Goal: Task Accomplishment & Management: Manage account settings

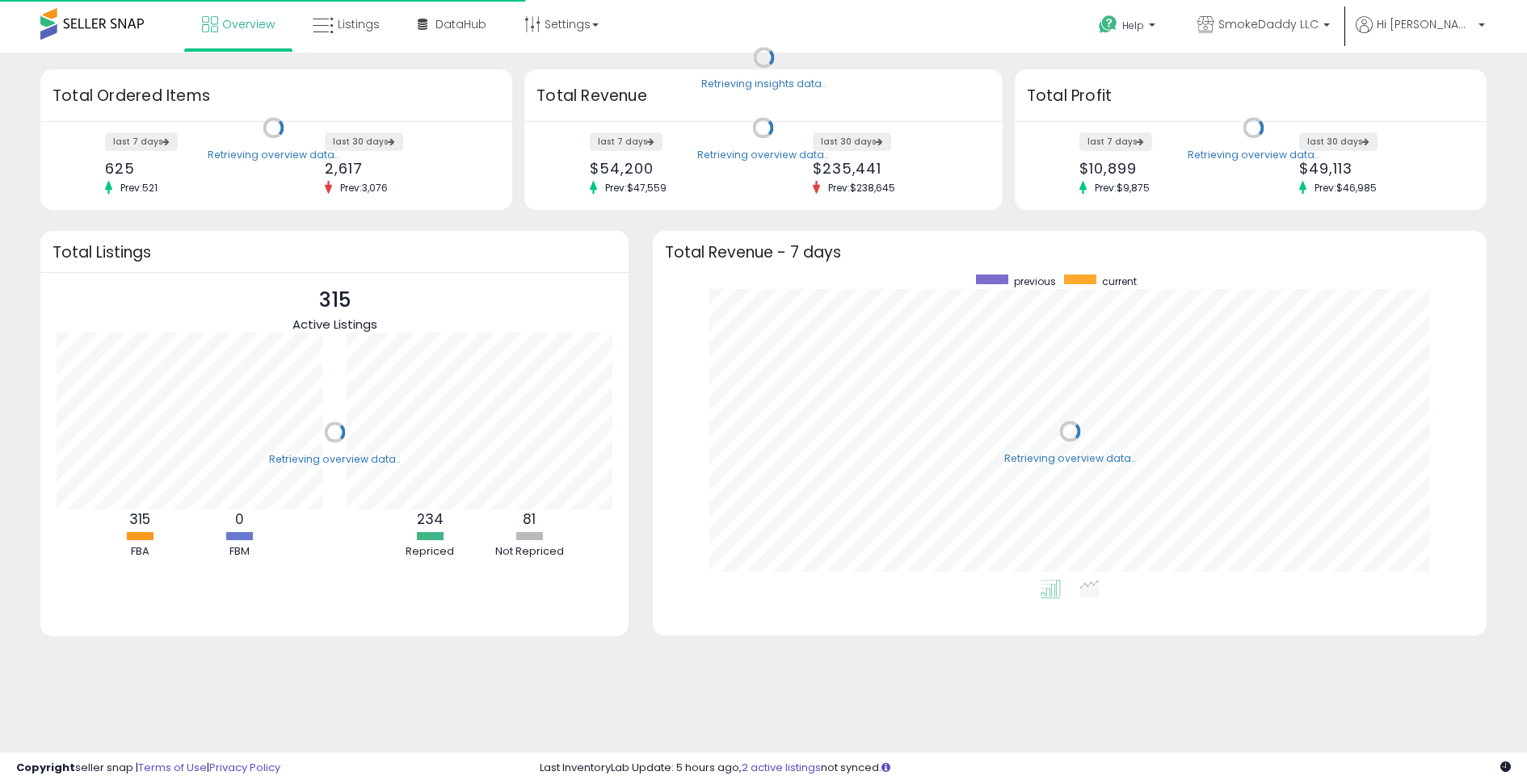
scroll to position [305, 800]
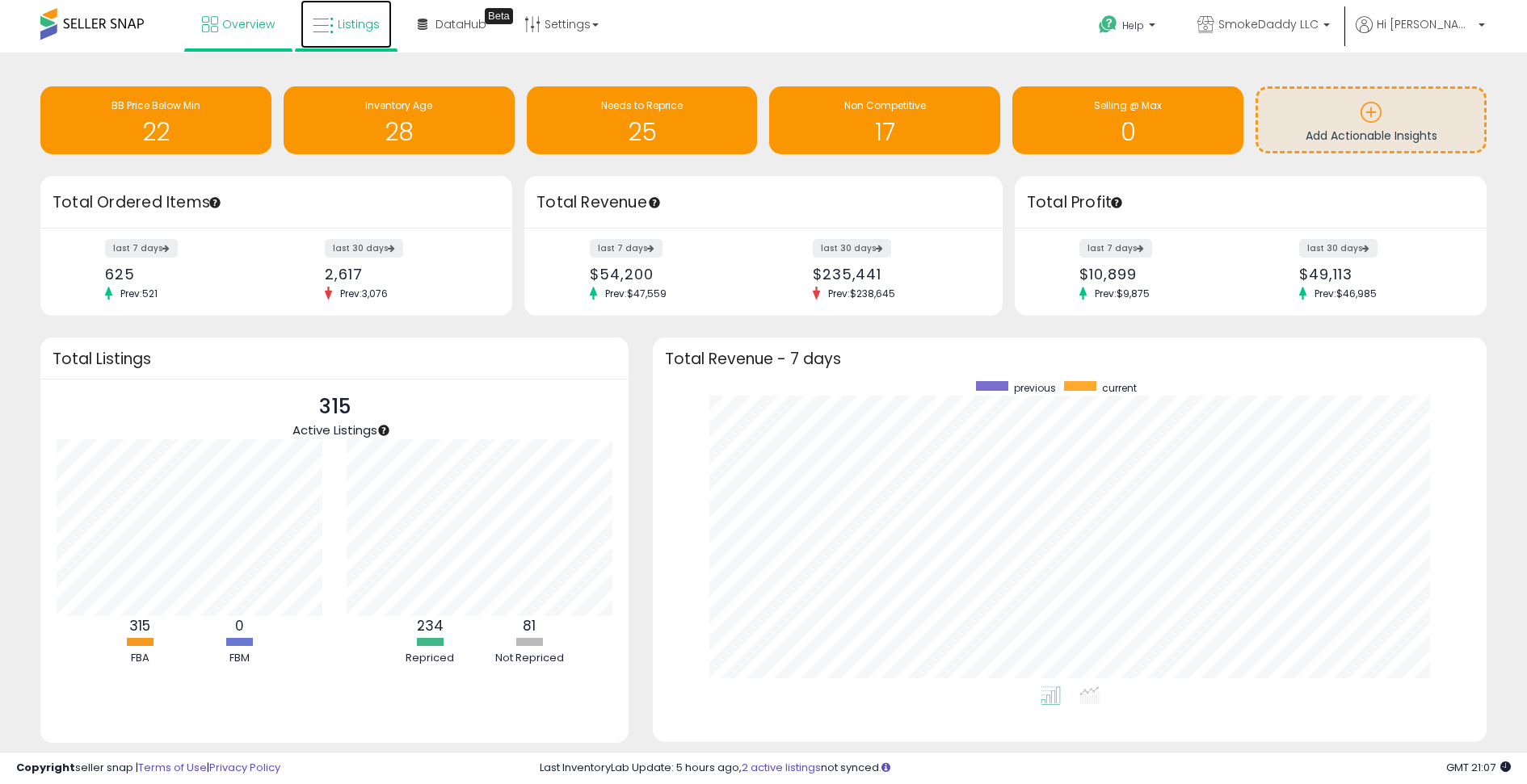
click at [362, 24] on span "Listings" at bounding box center [358, 24] width 42 height 16
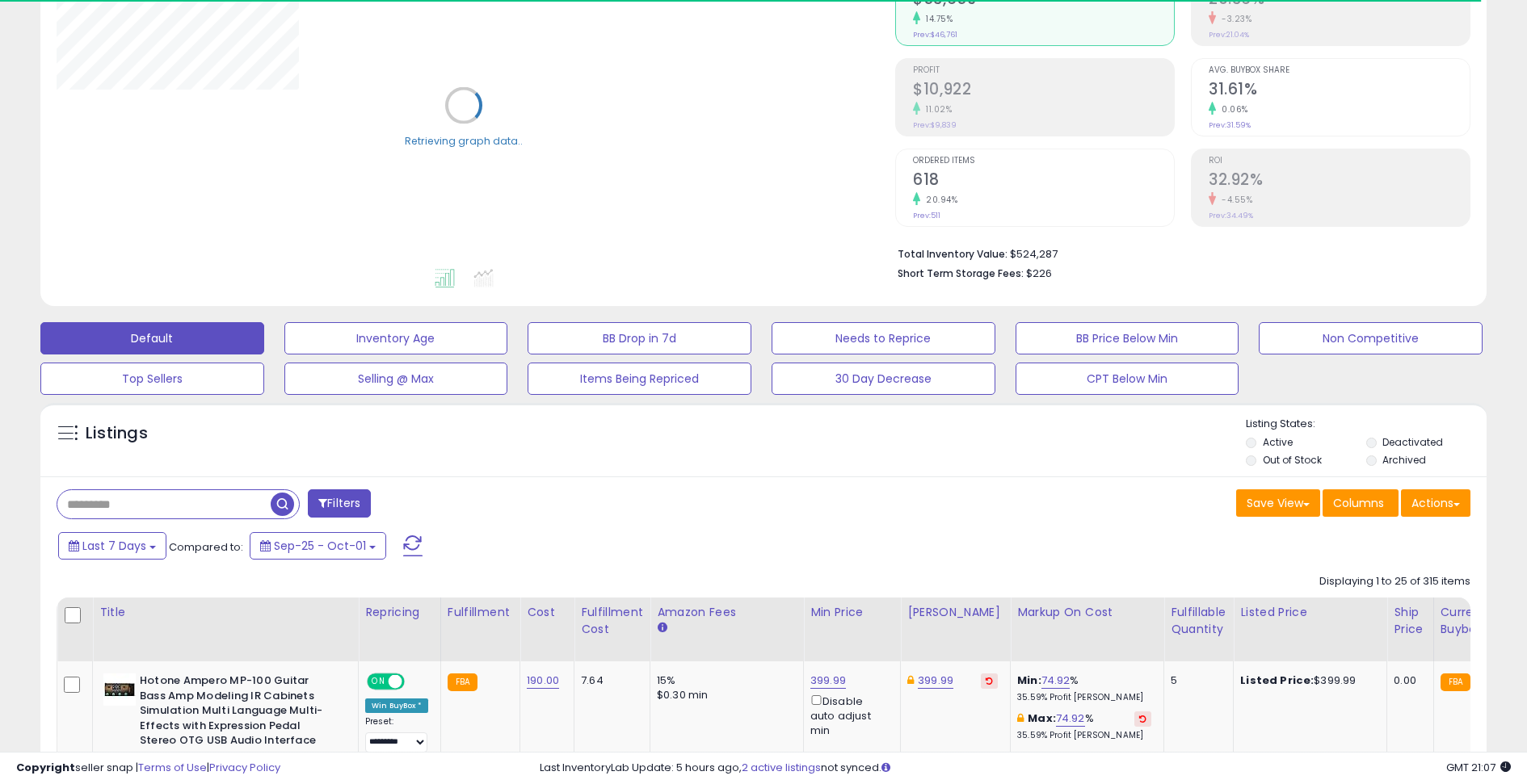
scroll to position [231, 0]
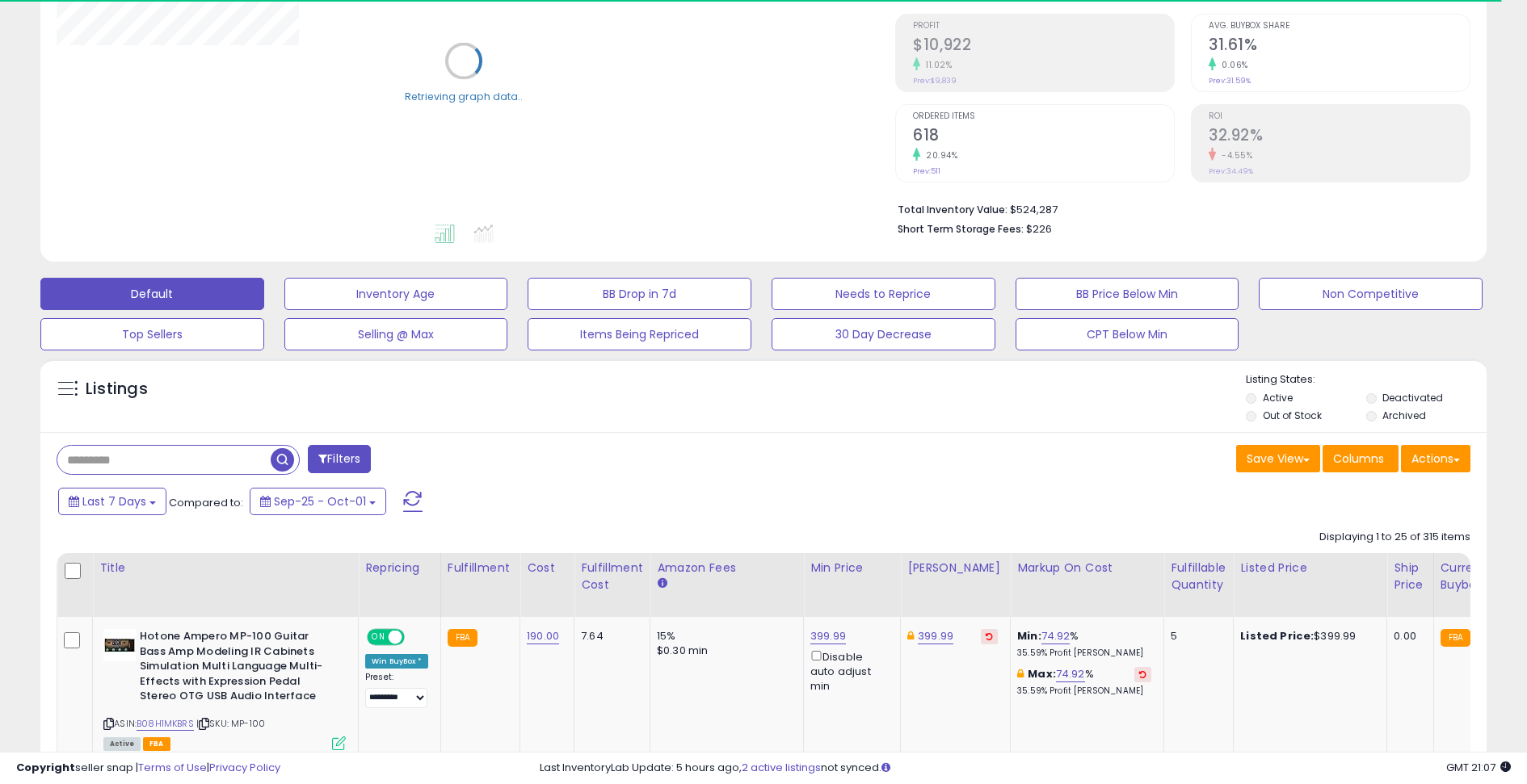
click at [178, 460] on input "text" at bounding box center [164, 460] width 214 height 28
paste input "**********"
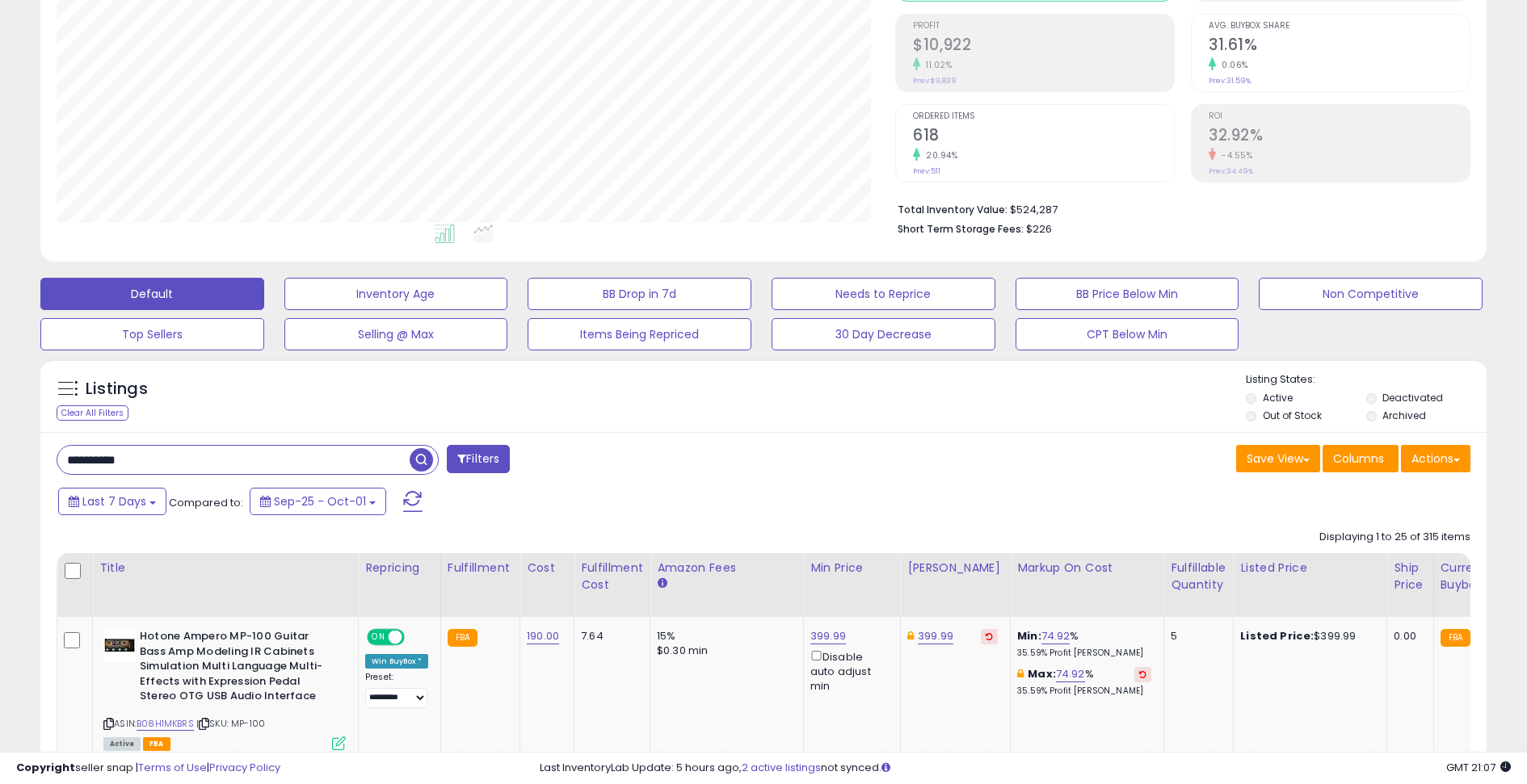
scroll to position [332, 839]
type input "**********"
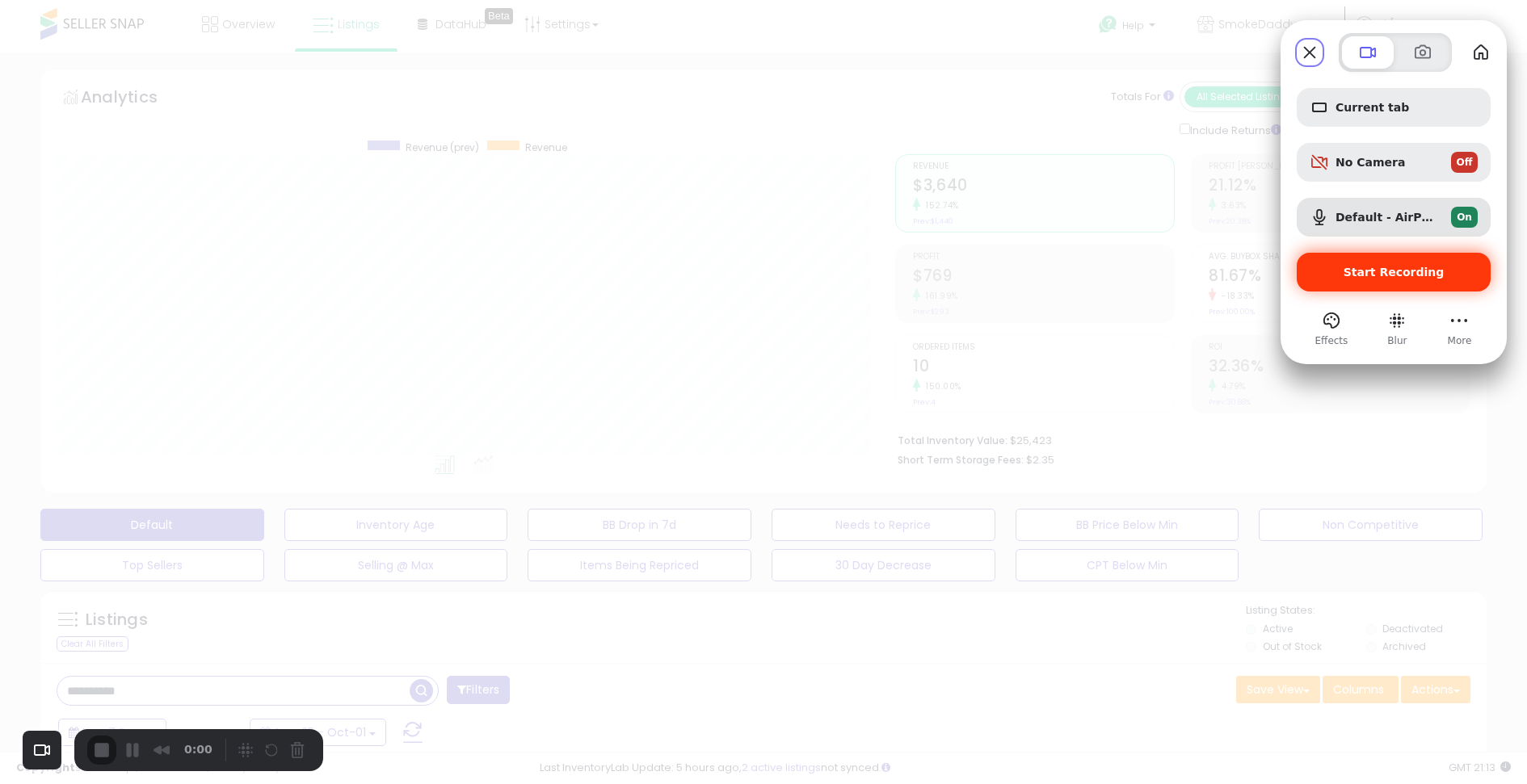
click at [1357, 276] on span "Start Recording" at bounding box center [1394, 272] width 101 height 13
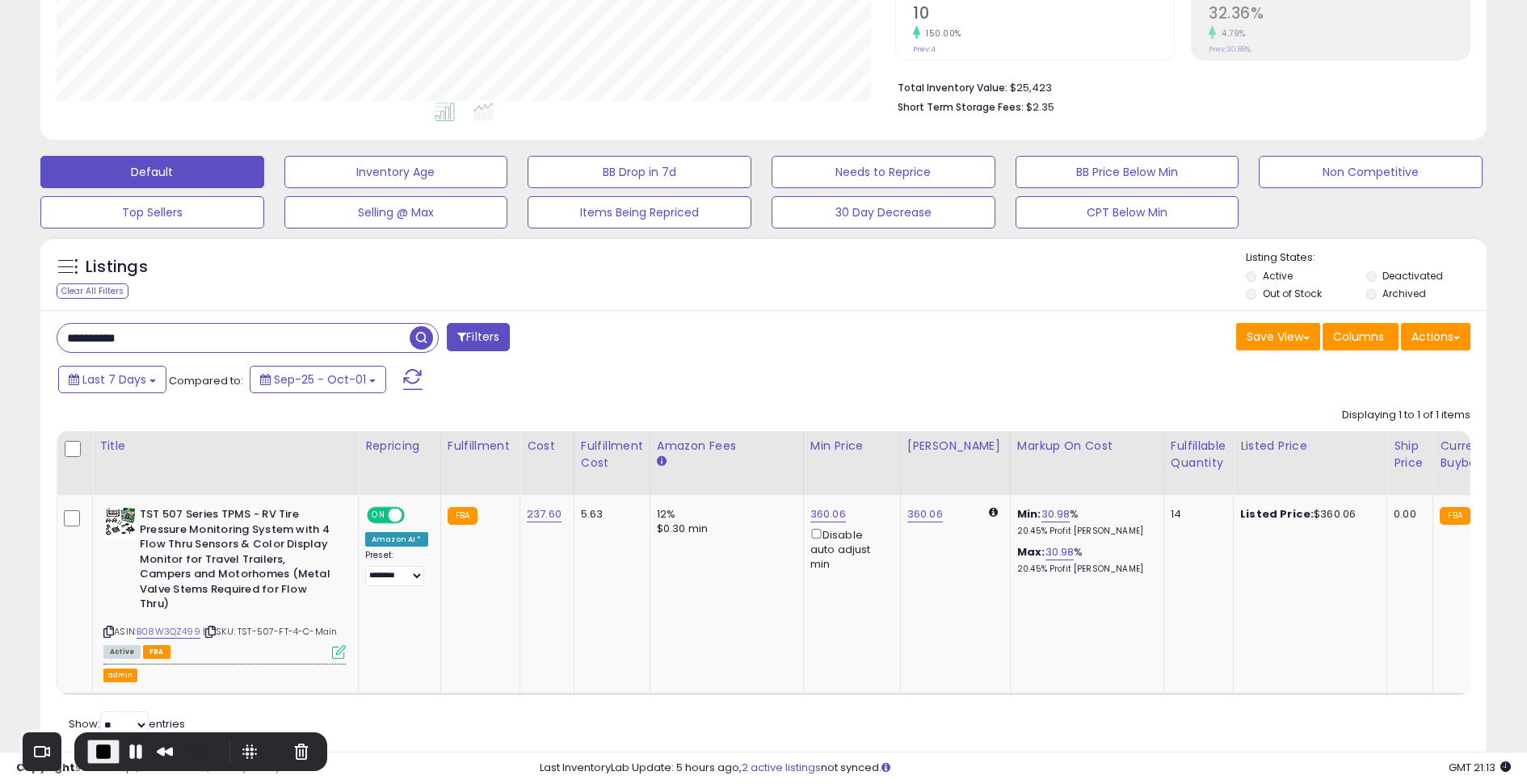
scroll to position [370, 0]
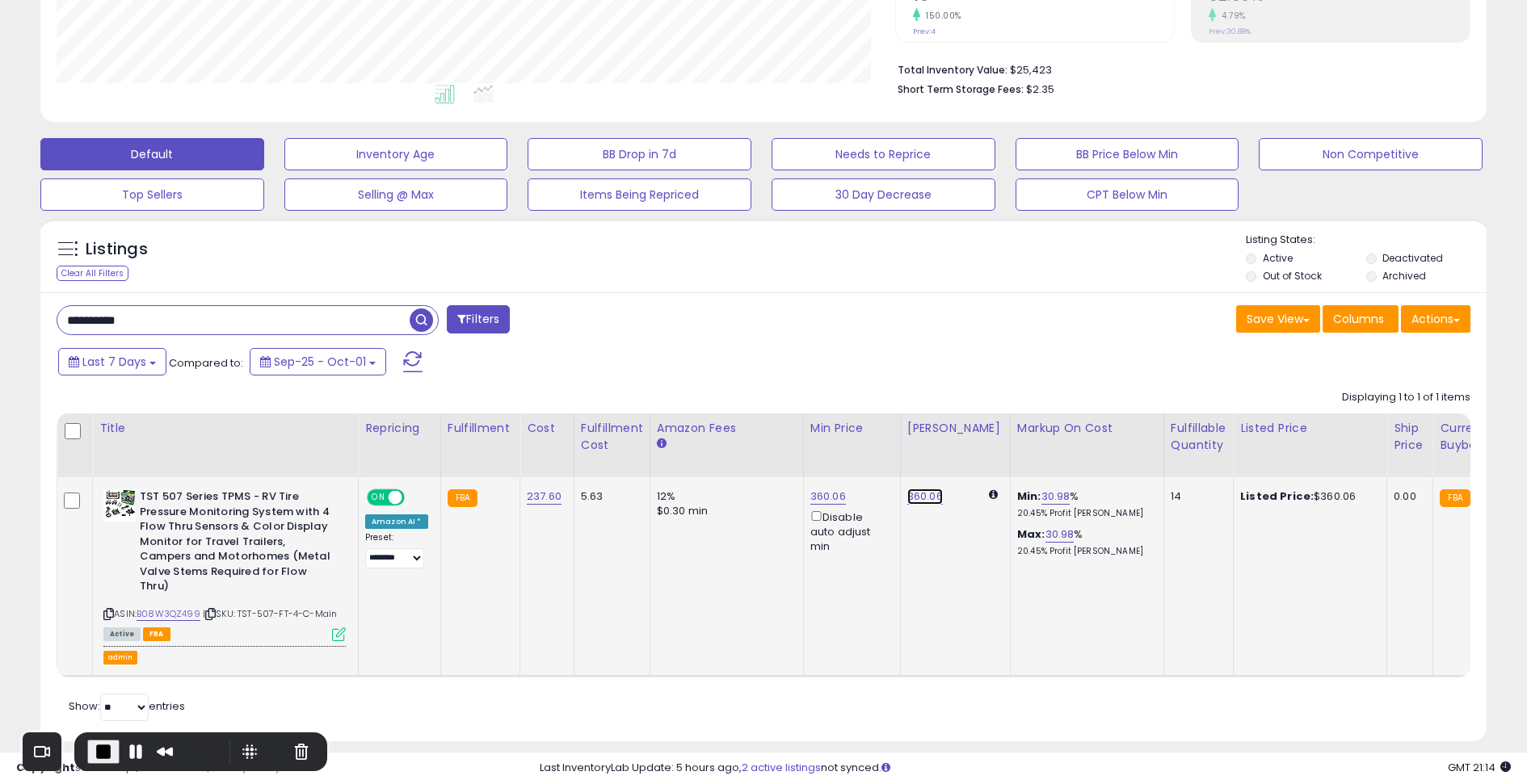
click at [920, 498] on link "360.06" at bounding box center [925, 496] width 36 height 16
click at [973, 444] on icon "submit" at bounding box center [969, 441] width 9 height 9
click at [863, 446] on input "******" at bounding box center [877, 443] width 144 height 27
type input "***"
click at [983, 447] on button "submit" at bounding box center [969, 442] width 27 height 25
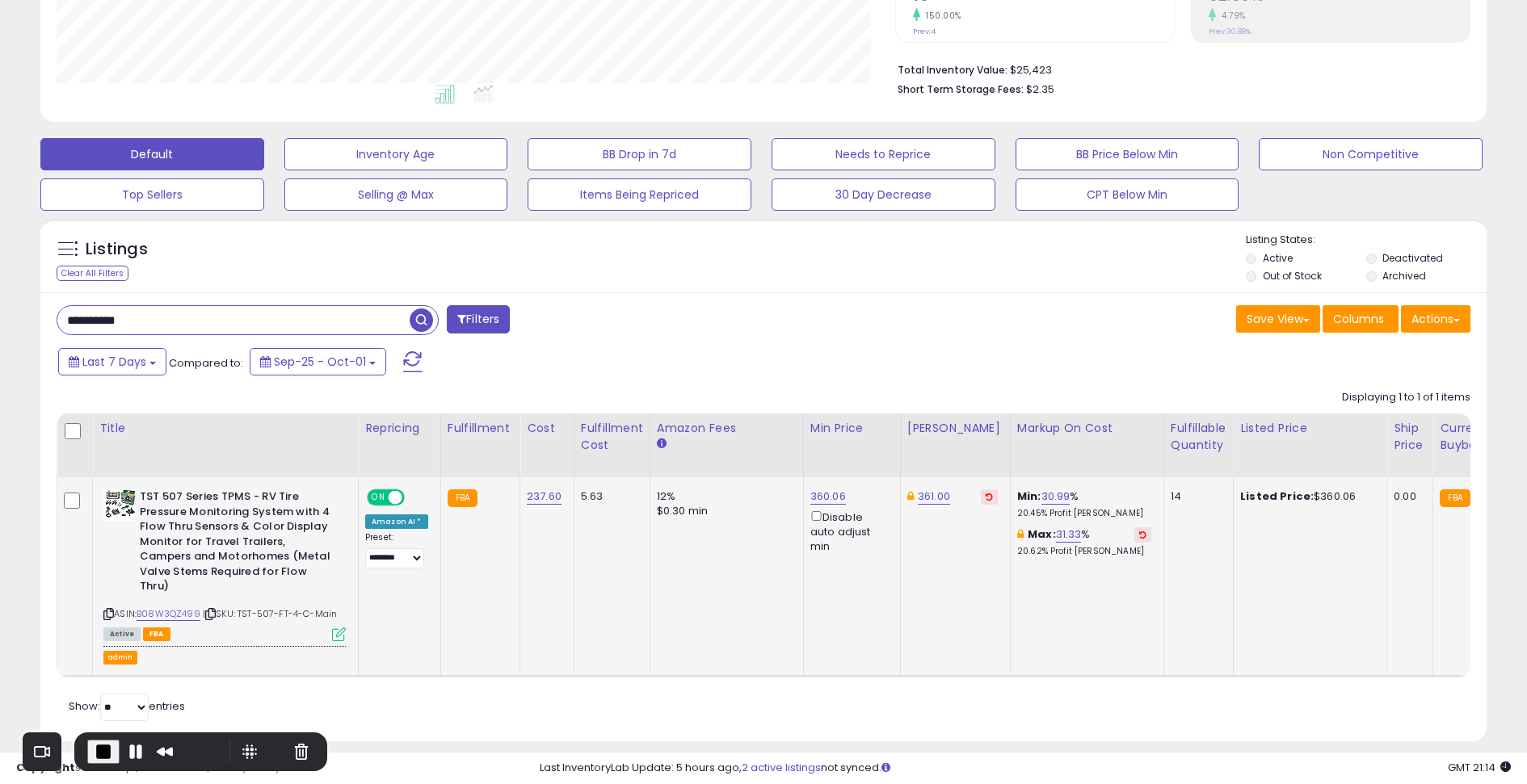
click at [986, 498] on icon at bounding box center [989, 497] width 8 height 9
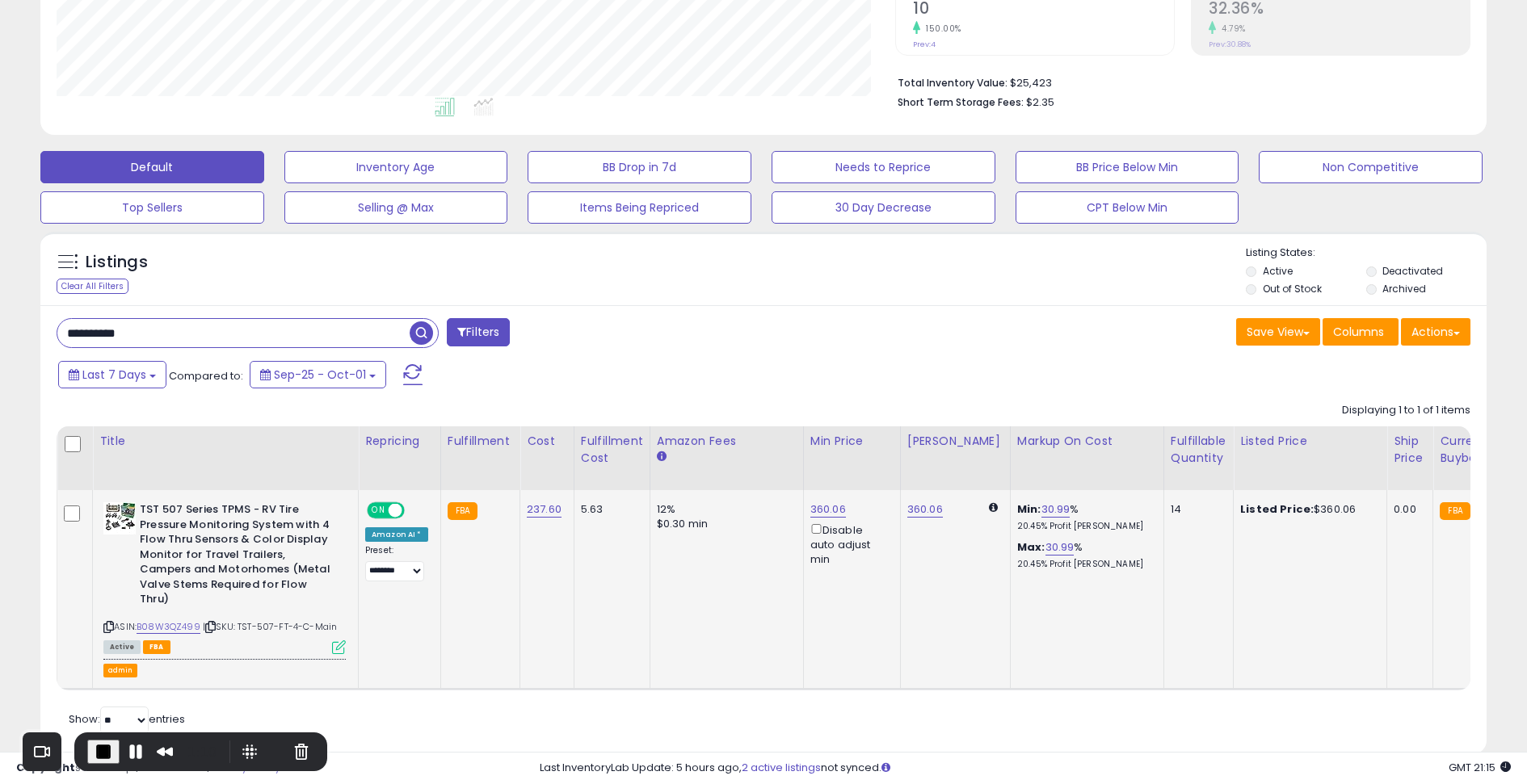
scroll to position [366, 0]
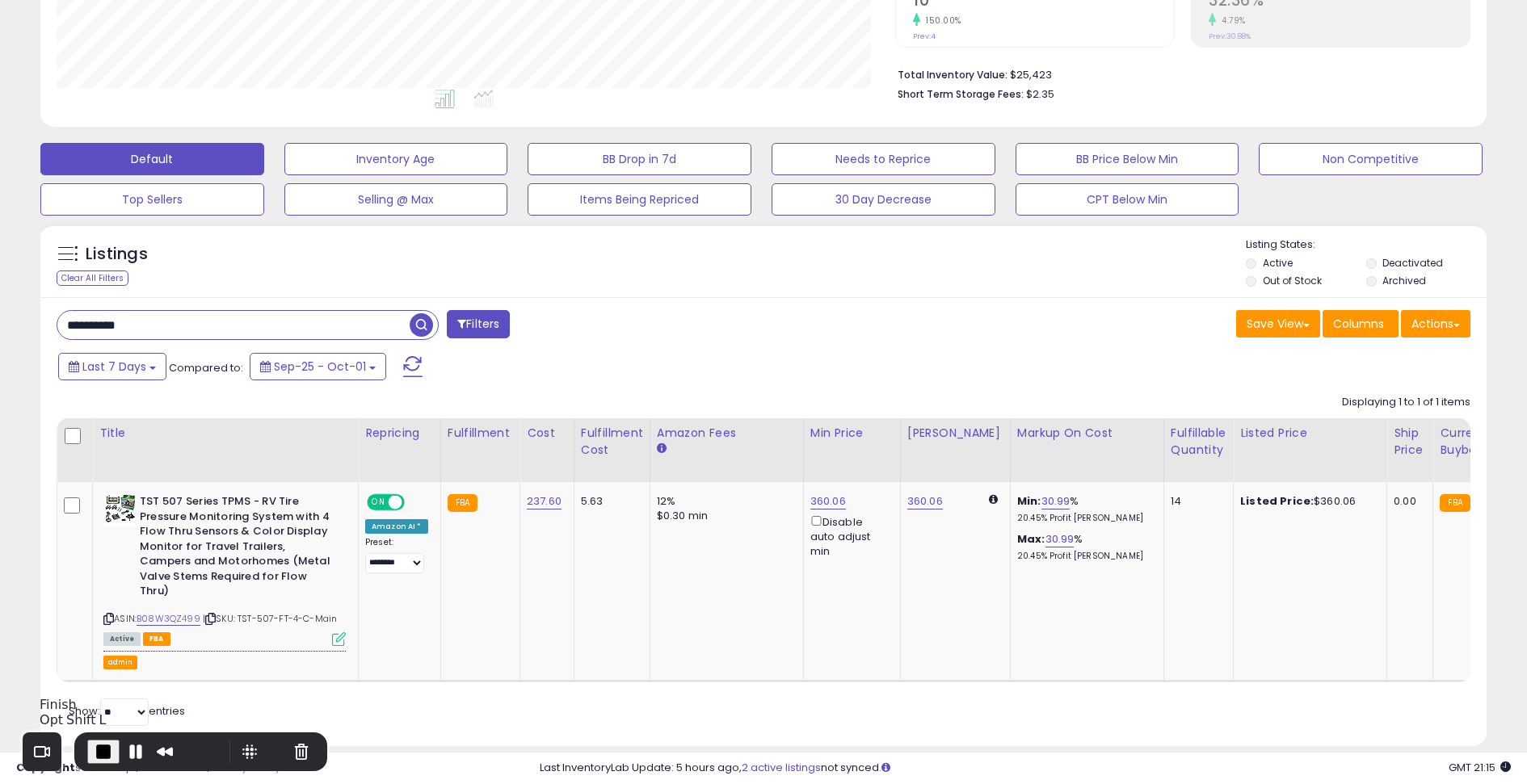
click at [100, 747] on span "End Recording" at bounding box center [103, 752] width 20 height 20
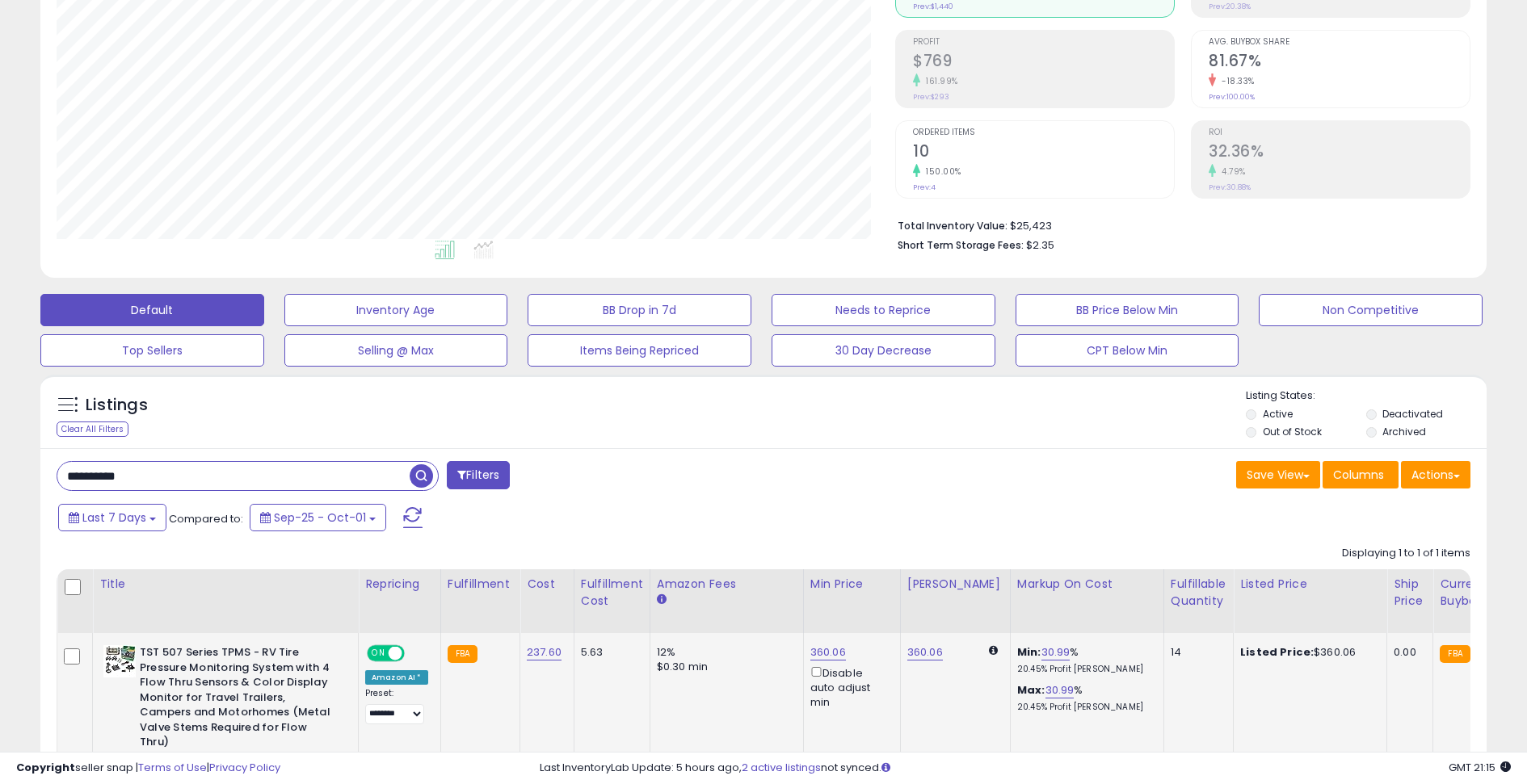
scroll to position [0, 0]
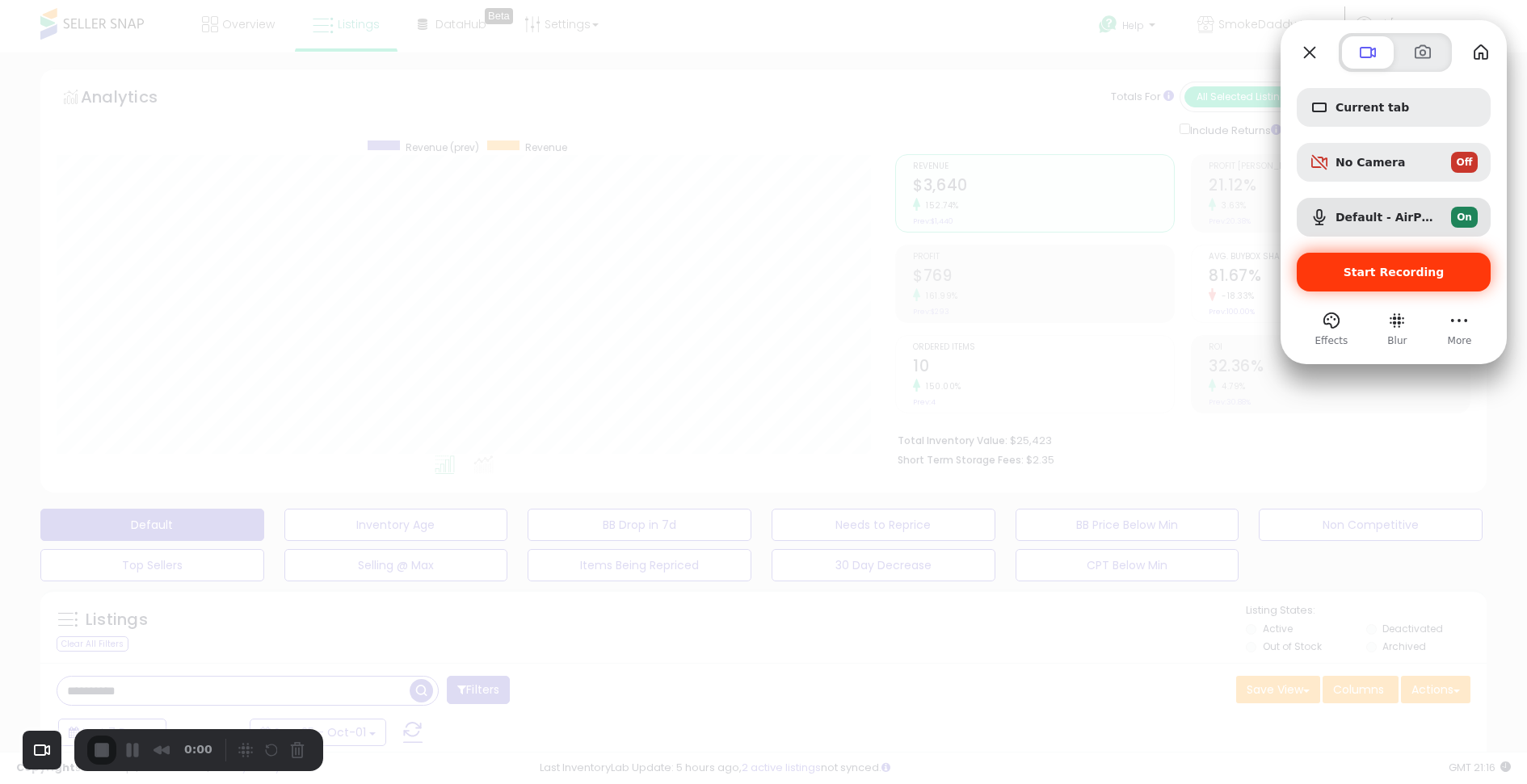
click at [1395, 266] on span "Start Recording" at bounding box center [1394, 272] width 101 height 13
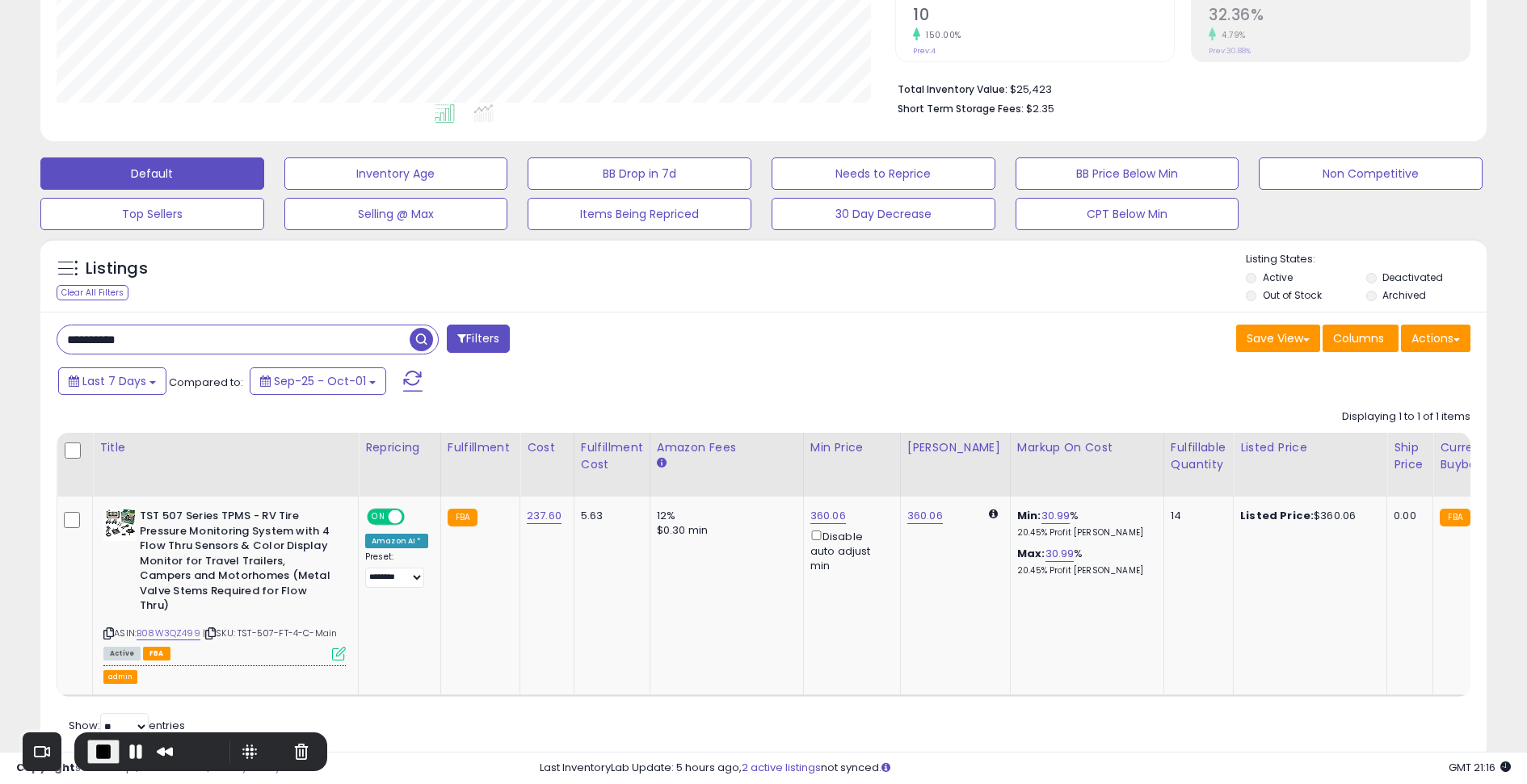
scroll to position [370, 0]
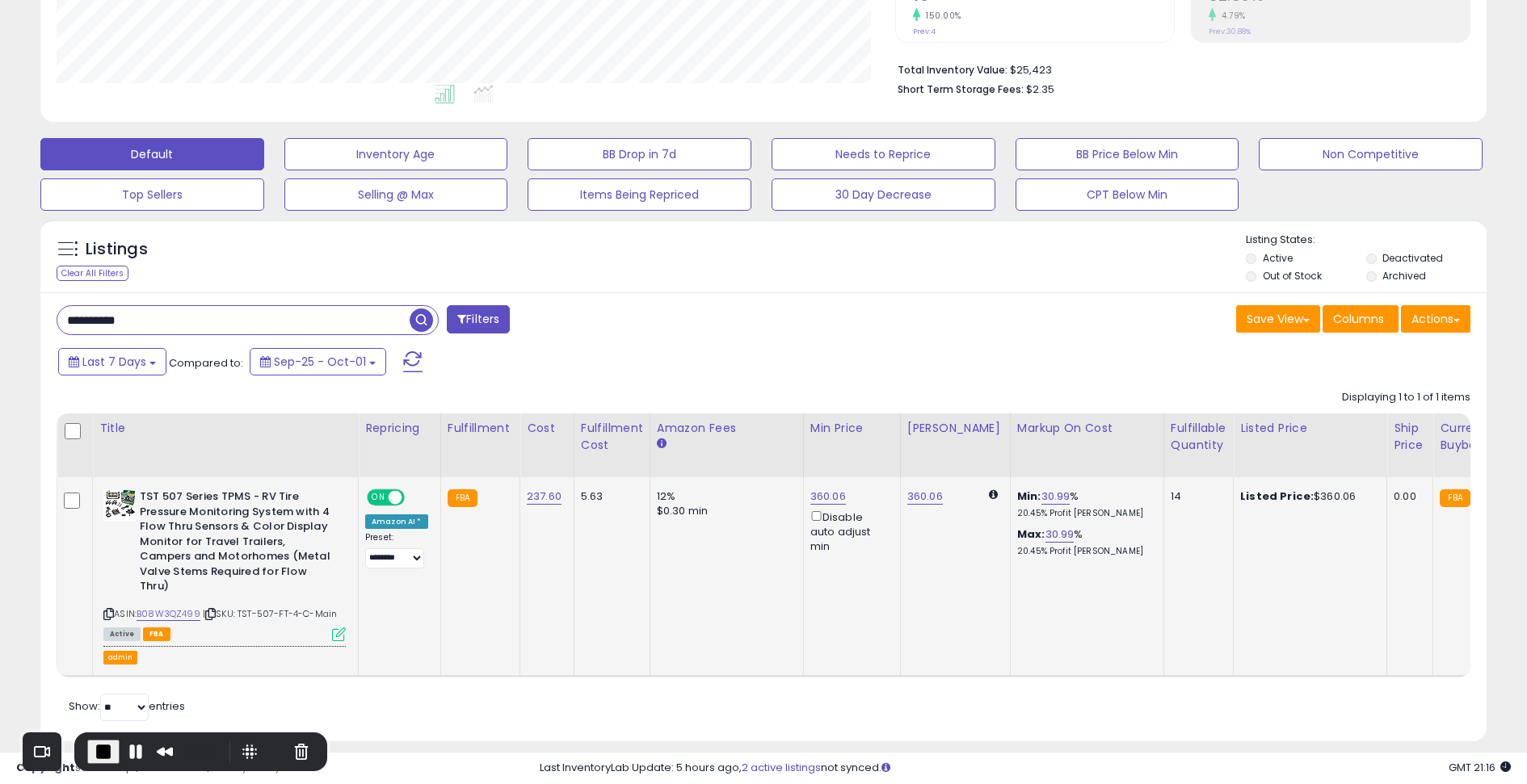
click at [969, 509] on td "360.06" at bounding box center [954, 576] width 110 height 198
click at [920, 499] on link "360.06" at bounding box center [925, 496] width 36 height 16
type input "***"
click at [977, 446] on button "submit" at bounding box center [969, 442] width 27 height 25
click at [986, 496] on icon at bounding box center [989, 497] width 8 height 9
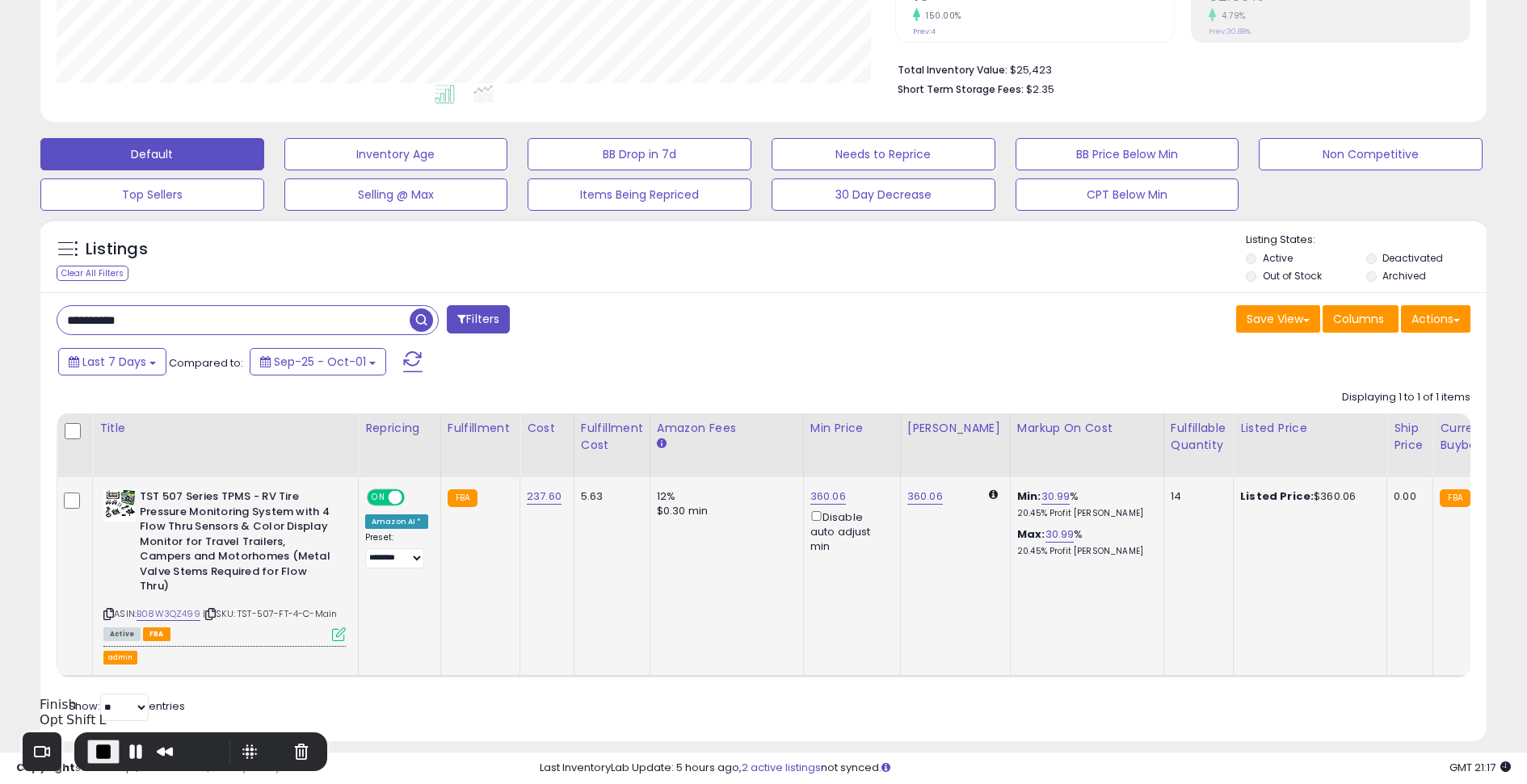
click at [102, 747] on span "End Recording" at bounding box center [103, 752] width 20 height 20
